Goal: Task Accomplishment & Management: Manage account settings

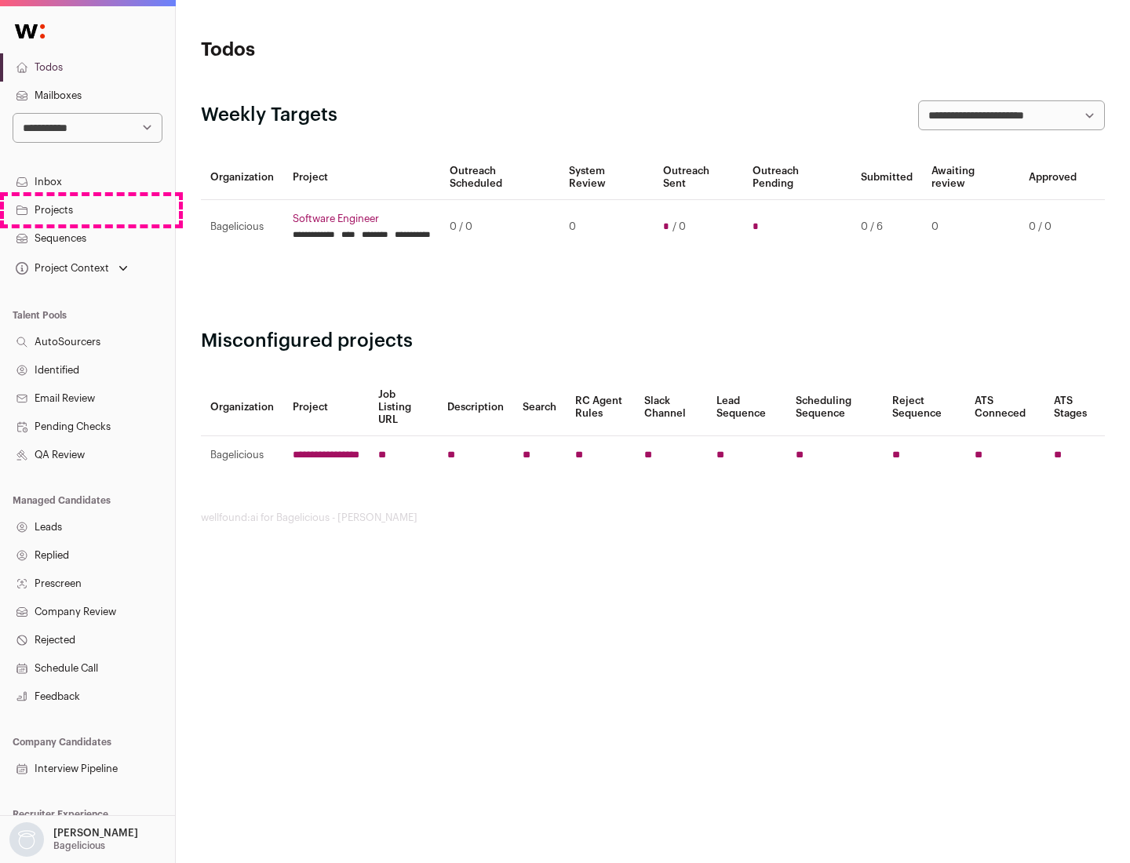
click at [87, 209] on link "Projects" at bounding box center [87, 210] width 175 height 28
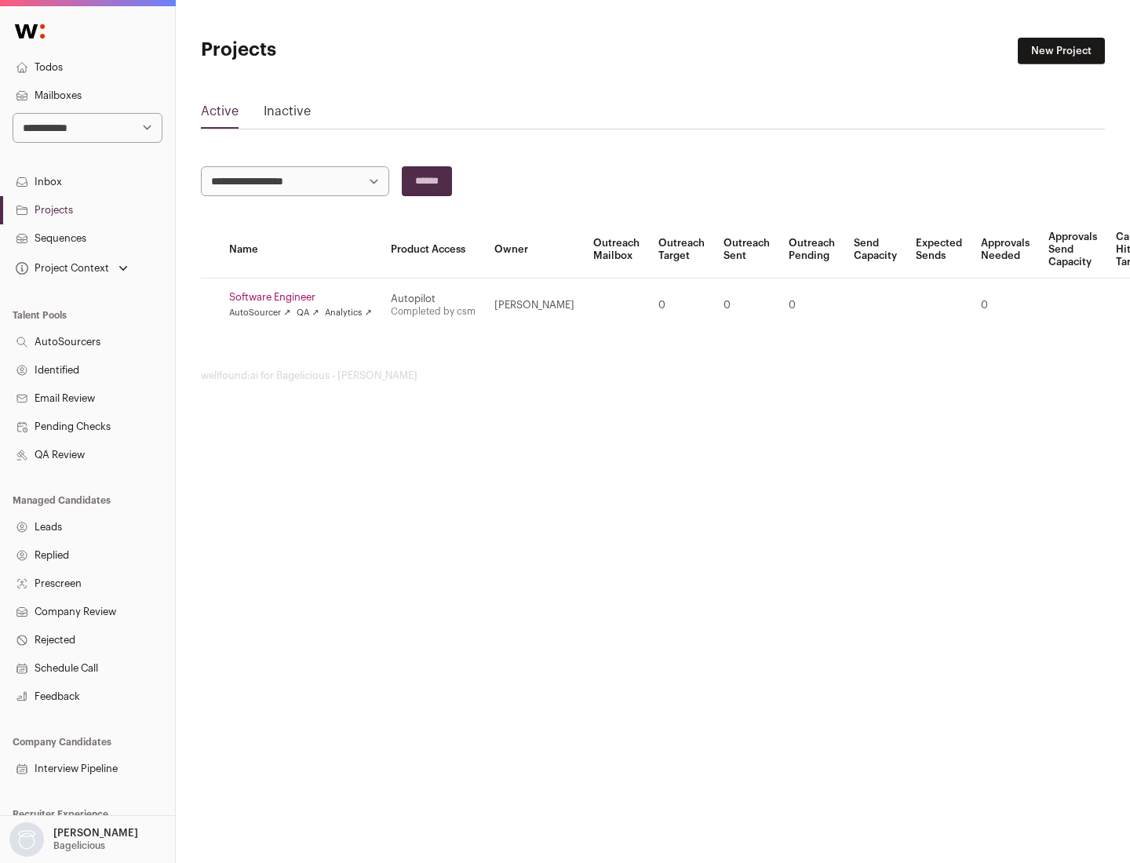
click at [305, 297] on link "Software Engineer" at bounding box center [300, 297] width 143 height 13
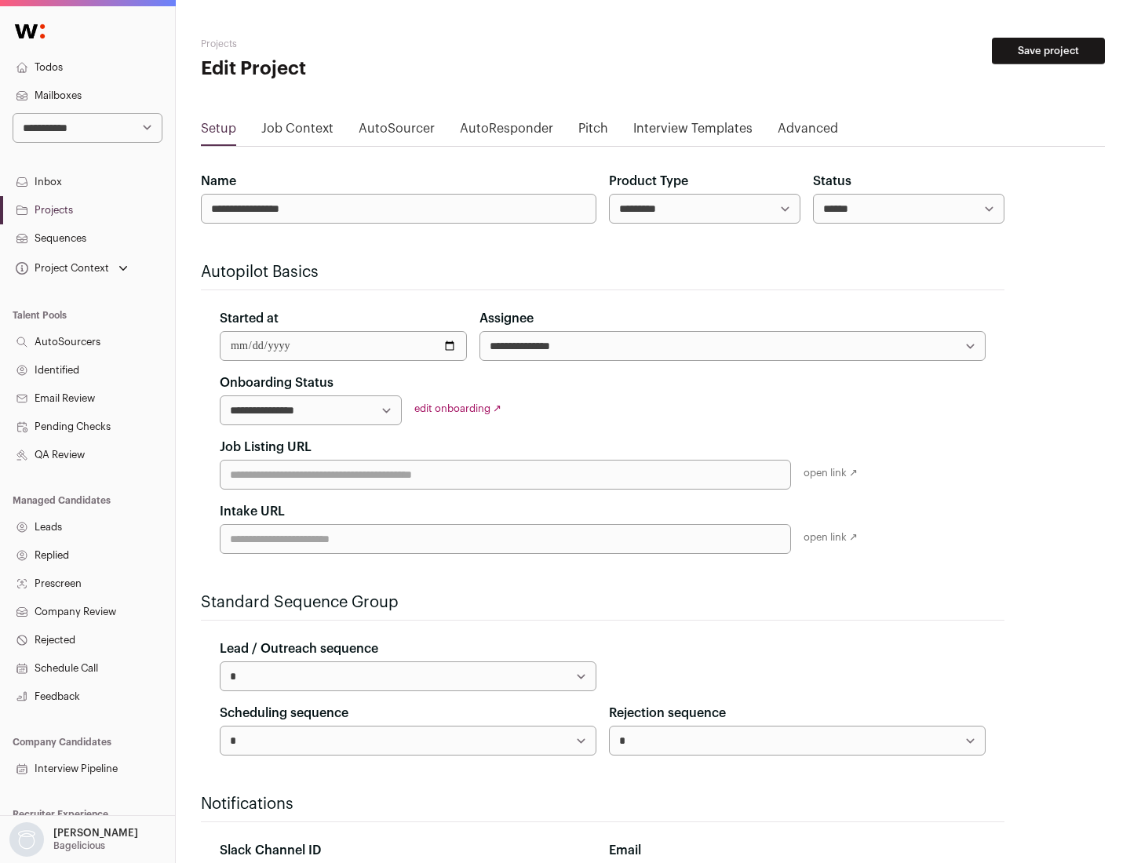
click at [1048, 51] on button "Save project" at bounding box center [1048, 51] width 113 height 27
